Goal: Task Accomplishment & Management: Manage account settings

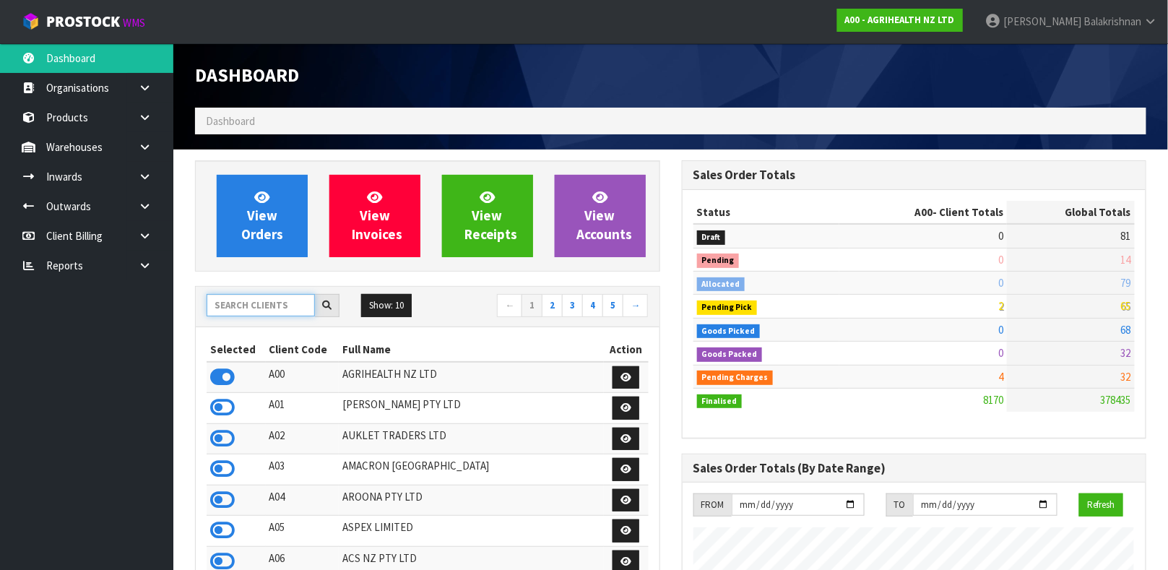
click at [261, 303] on input "text" at bounding box center [261, 305] width 108 height 22
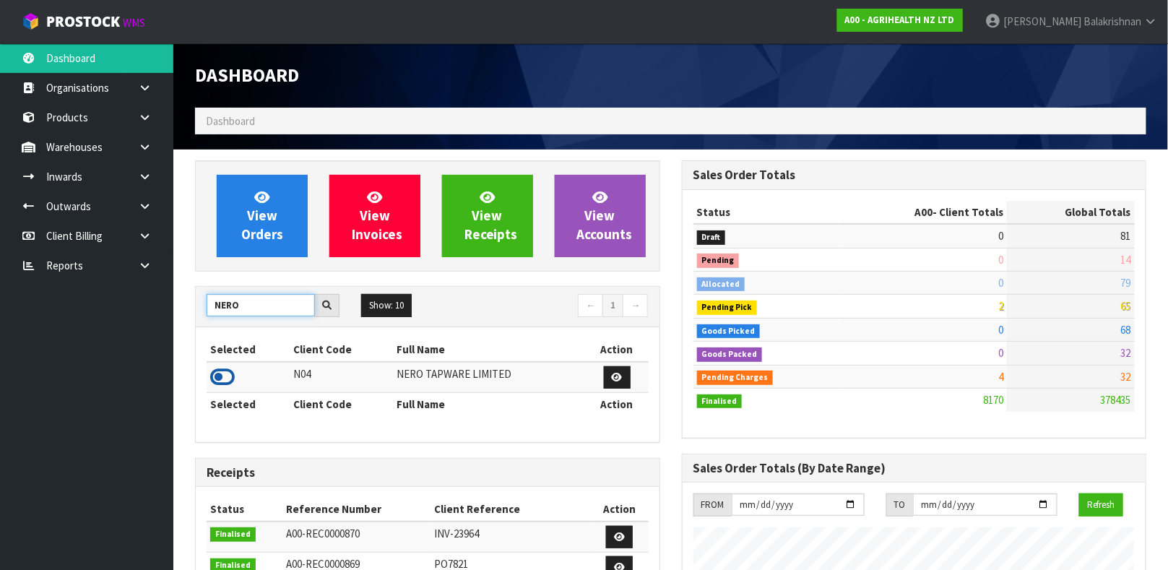
type input "NERO"
click at [215, 373] on icon at bounding box center [222, 377] width 25 height 22
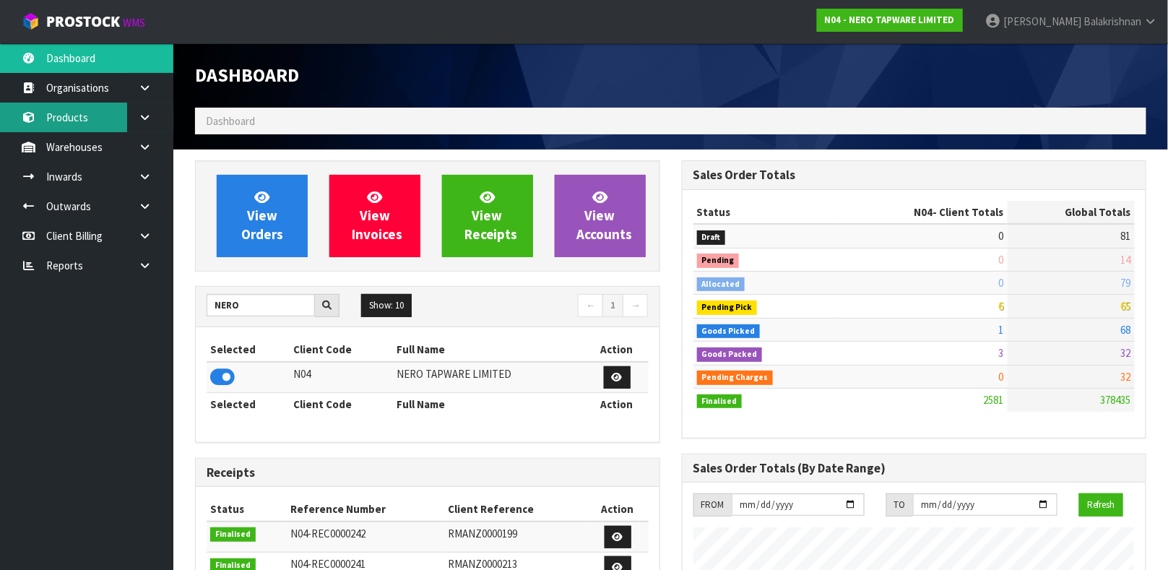
click at [76, 118] on link "Products" at bounding box center [86, 118] width 173 height 30
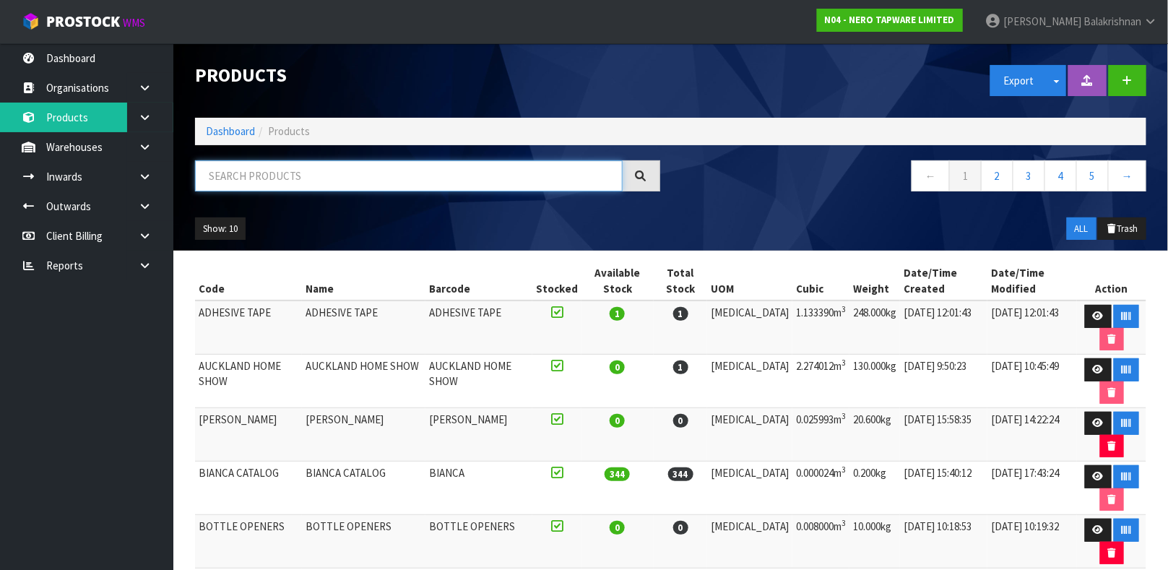
click at [232, 174] on input "text" at bounding box center [409, 175] width 428 height 31
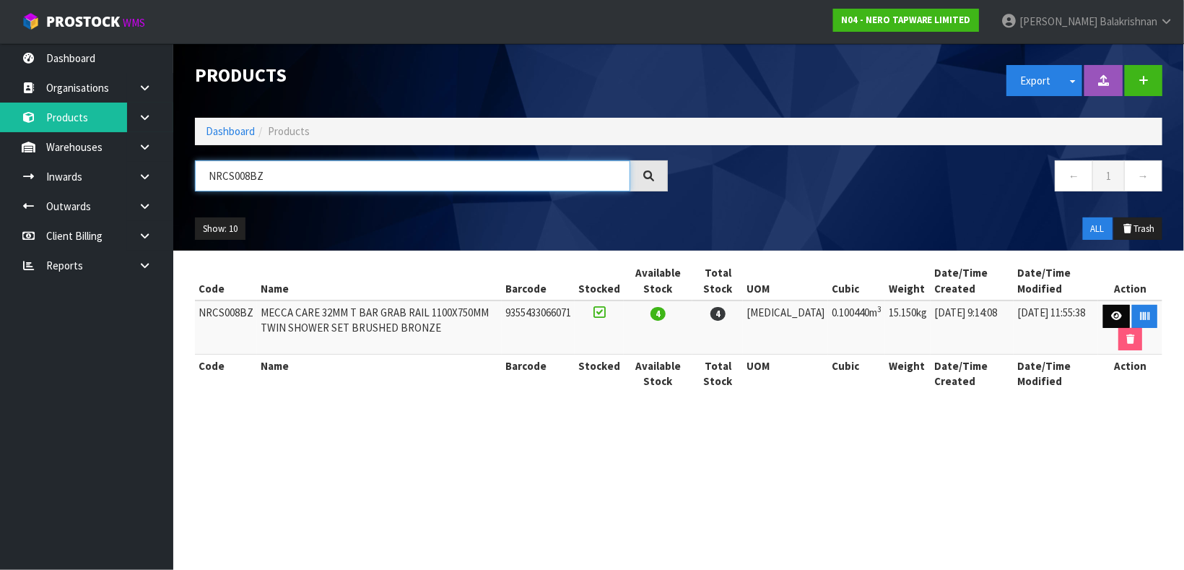
type input "NRCS008BZ"
click at [1104, 316] on link at bounding box center [1117, 316] width 27 height 23
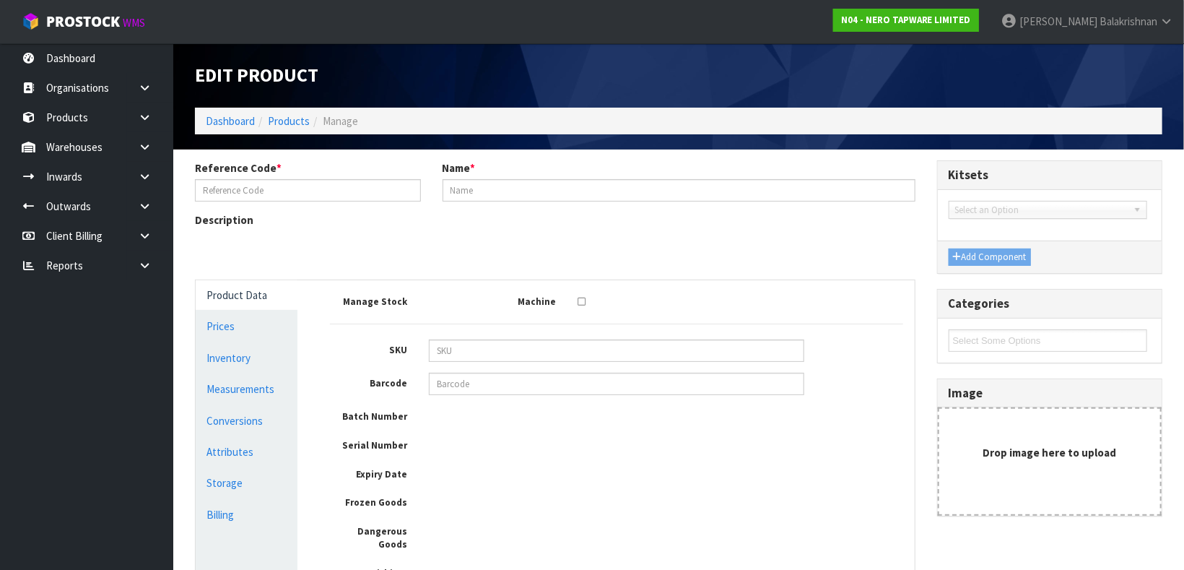
type input "NRCS008BZ"
type input "MECCA CARE 32MM T BAR GRAB RAIL 1100X750MM TWIN SHOWER SET BRUSHED BRONZE"
type input "NRCS008BZ"
type input "9355433066071"
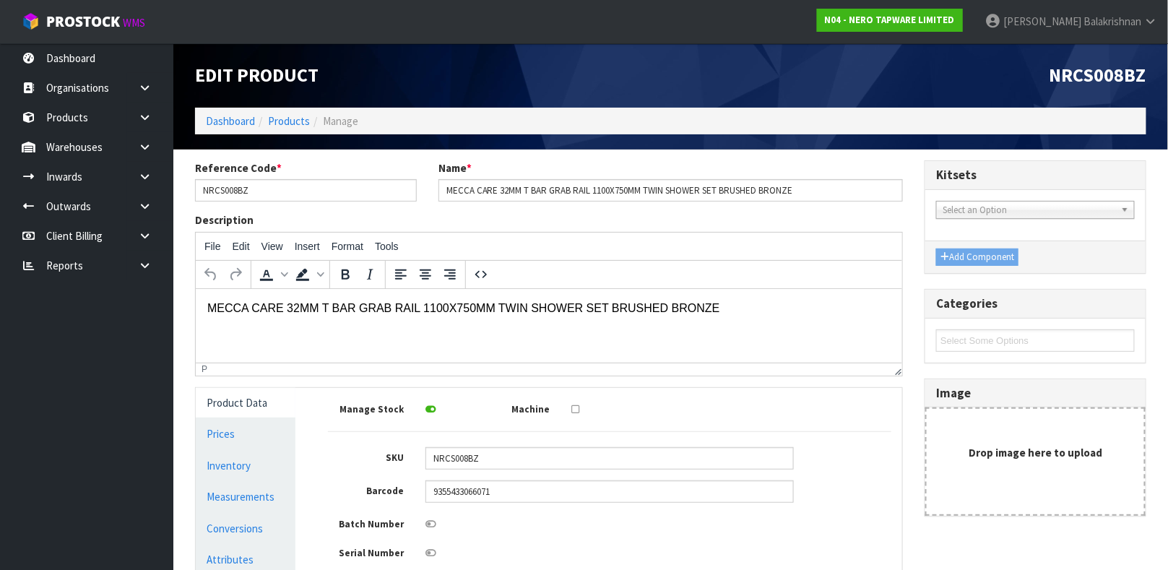
scroll to position [237, 0]
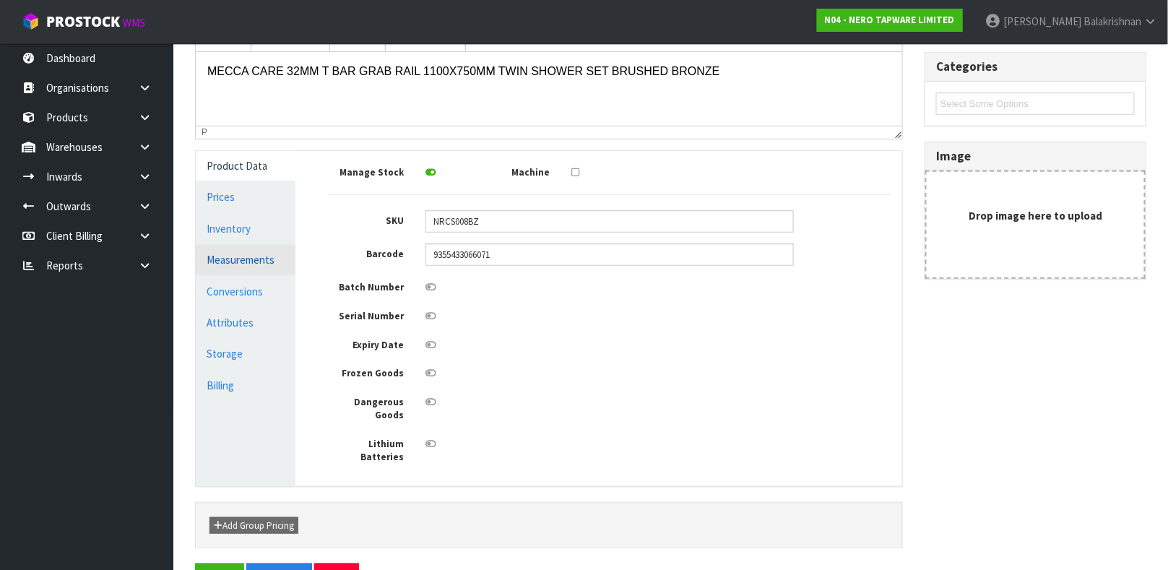
click at [246, 247] on link "Measurements" at bounding box center [246, 260] width 100 height 30
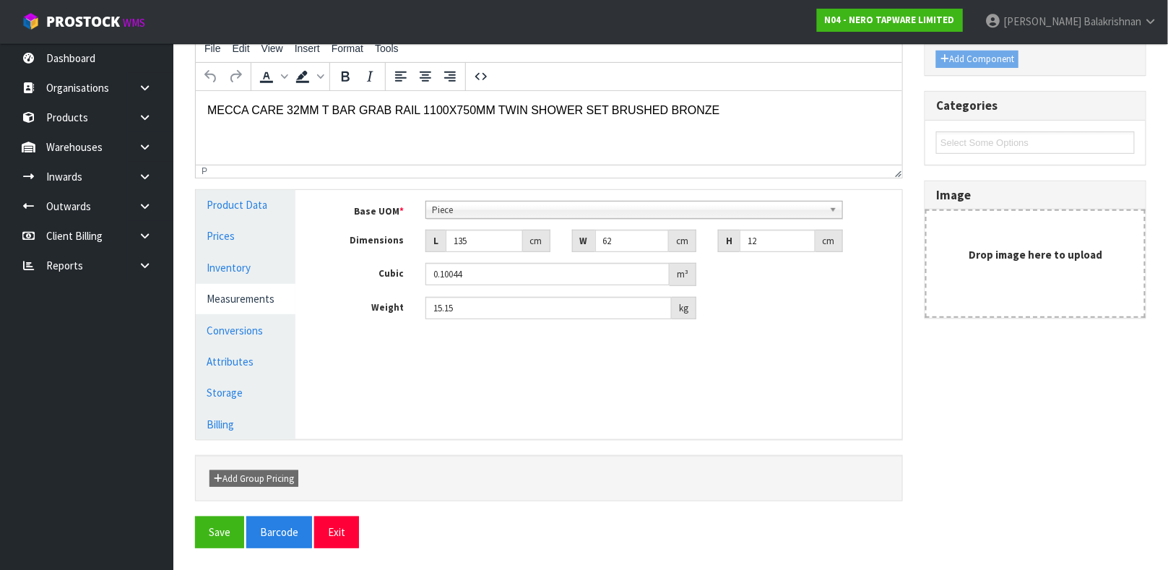
scroll to position [197, 0]
